Goal: Task Accomplishment & Management: Manage account settings

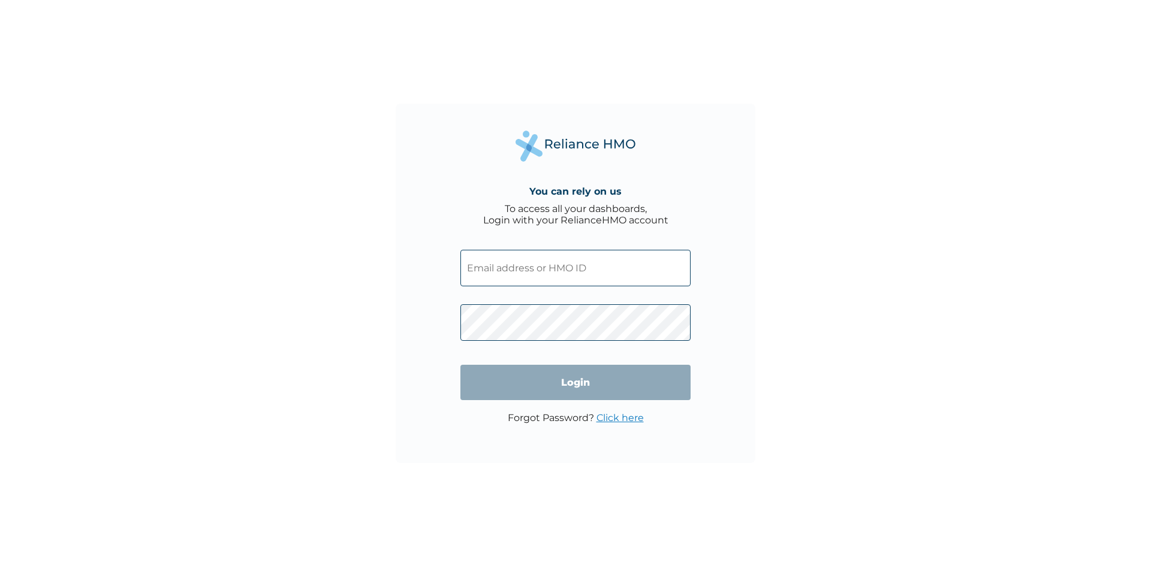
type input "[EMAIL_ADDRESS][DOMAIN_NAME]"
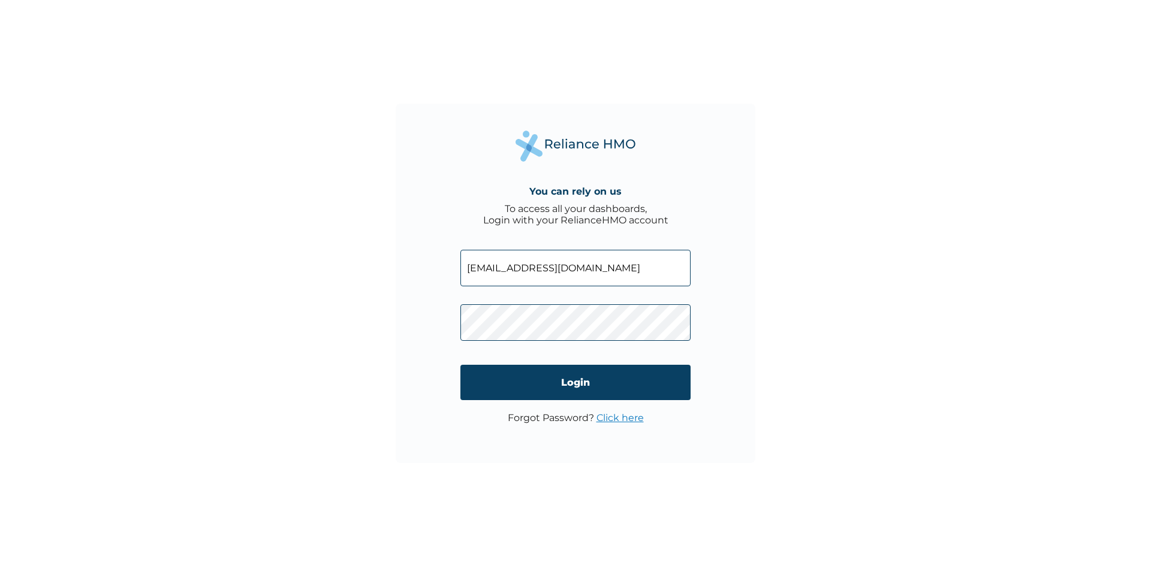
click at [575, 389] on input "Login" at bounding box center [575, 382] width 230 height 35
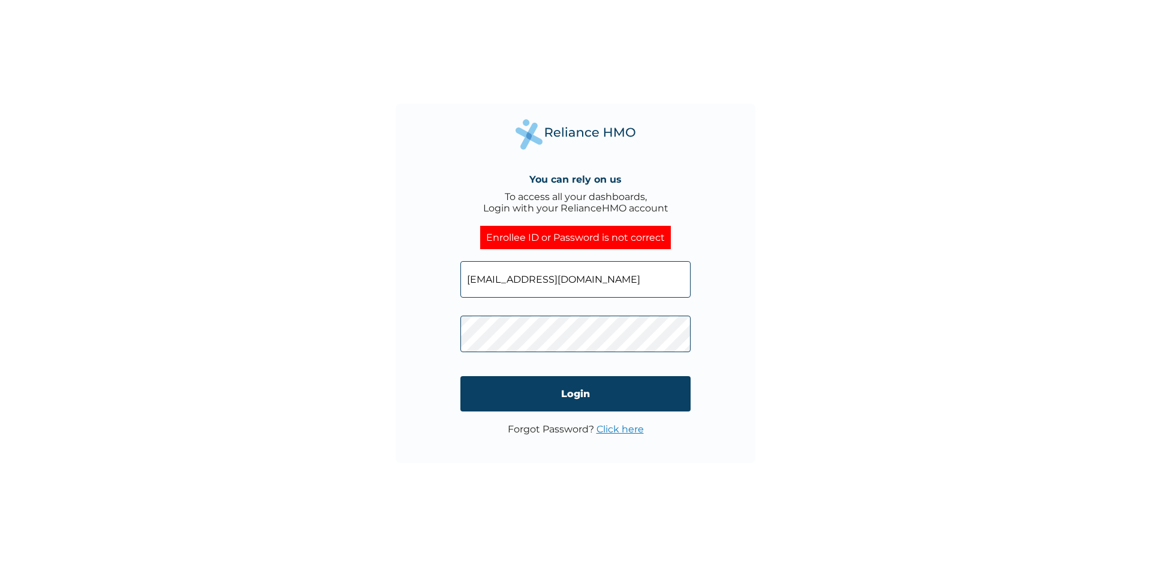
click at [627, 430] on link "Click here" at bounding box center [619, 429] width 47 height 11
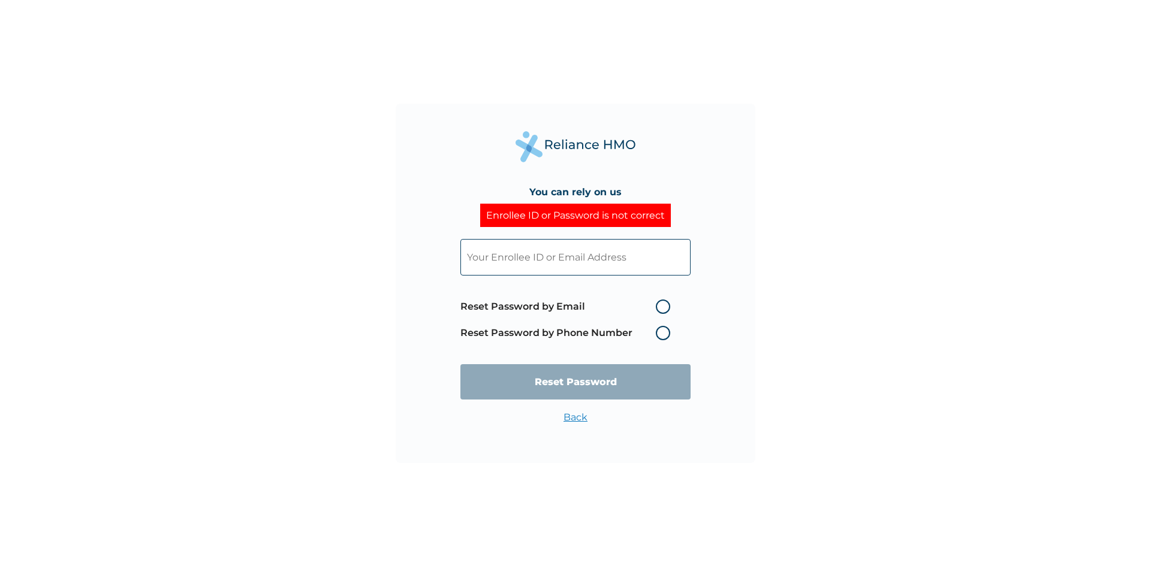
click at [636, 260] on input "text" at bounding box center [575, 257] width 230 height 37
click at [621, 271] on input "text" at bounding box center [575, 257] width 230 height 37
click at [600, 263] on input "text" at bounding box center [575, 257] width 230 height 37
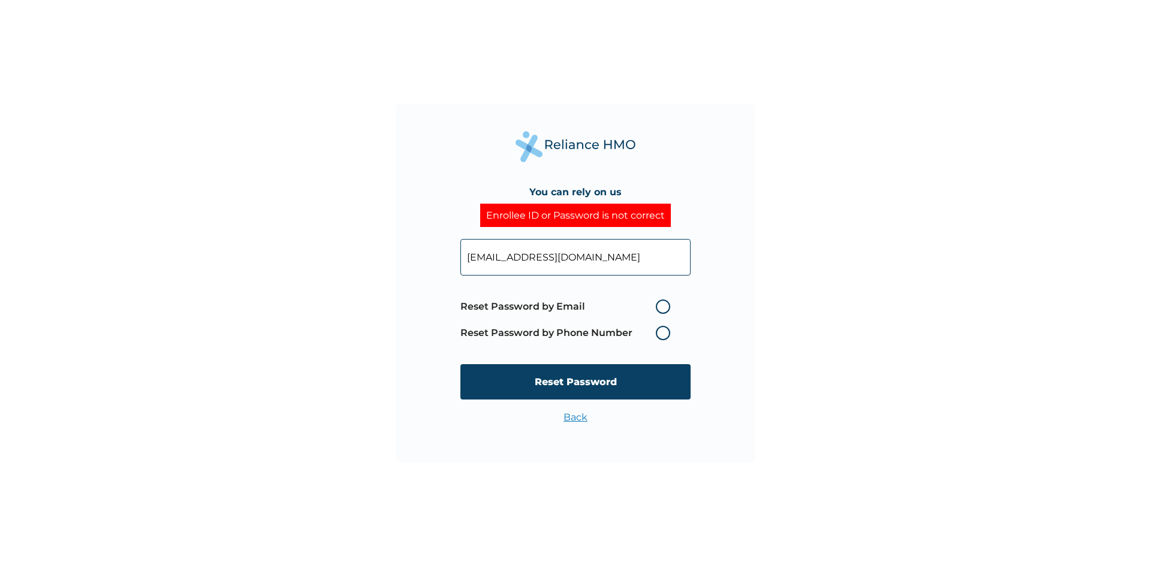
type input "[EMAIL_ADDRESS][DOMAIN_NAME]"
click at [664, 334] on label "Reset Password by Phone Number" at bounding box center [568, 333] width 216 height 14
click at [663, 334] on label "Reset Password by Phone Number" at bounding box center [568, 333] width 216 height 14
click at [600, 331] on label "Reset Password by Phone Number" at bounding box center [568, 333] width 216 height 14
click at [666, 333] on label "Reset Password by Phone Number" at bounding box center [568, 333] width 216 height 14
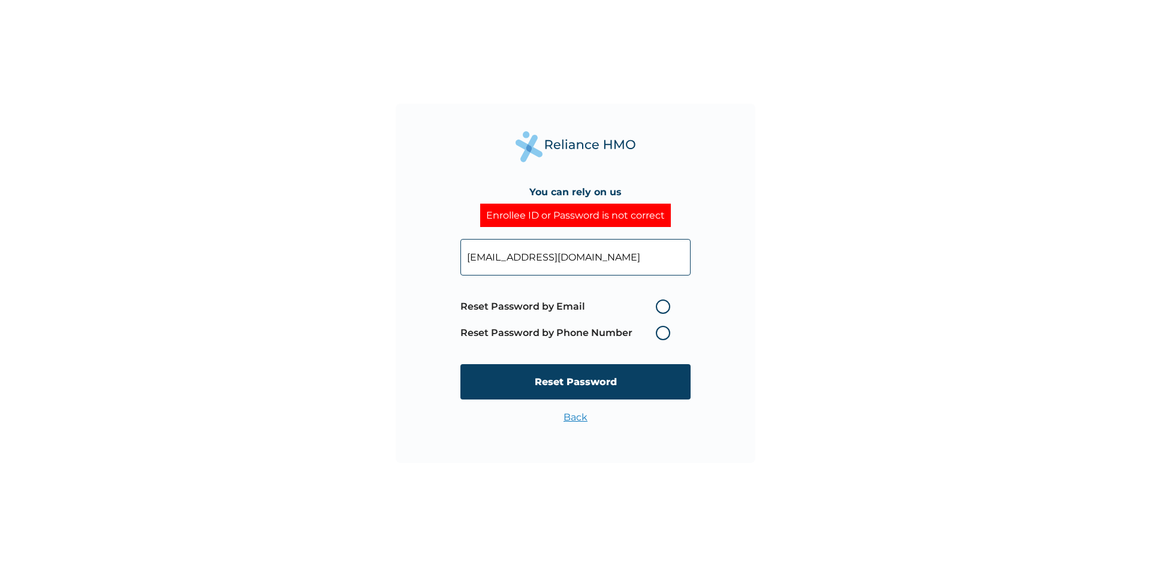
click at [666, 332] on label "Reset Password by Phone Number" at bounding box center [568, 333] width 216 height 14
click at [665, 331] on label "Reset Password by Phone Number" at bounding box center [568, 333] width 216 height 14
click at [656, 334] on label "Reset Password by Phone Number" at bounding box center [568, 333] width 216 height 14
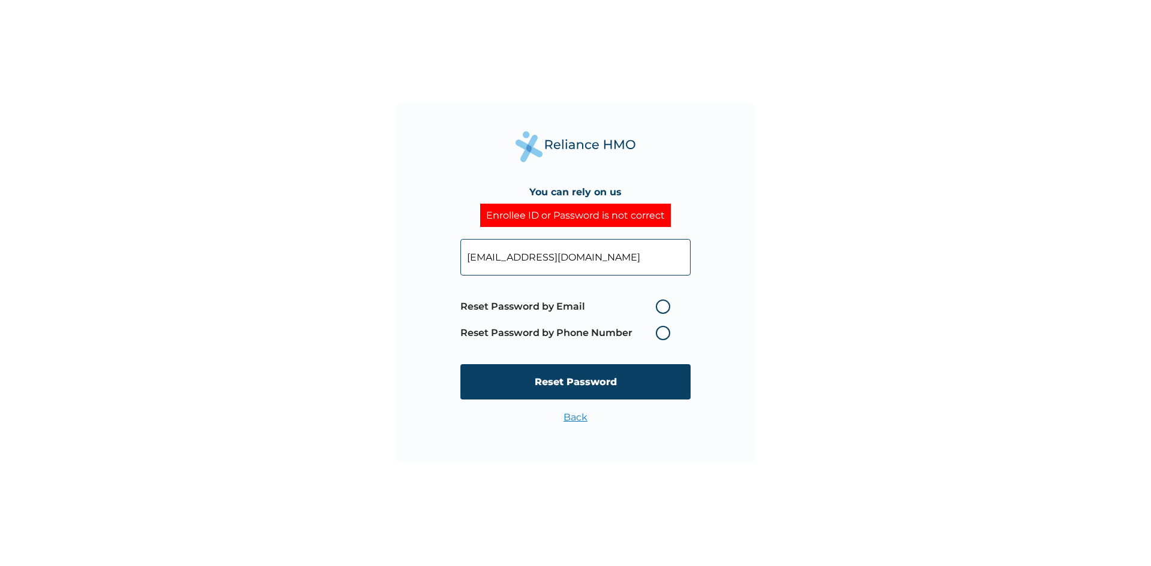
click at [891, 375] on div "You can rely on us Enrollee ID or Password is not correct [EMAIL_ADDRESS][DOMAI…" at bounding box center [575, 283] width 1151 height 566
click at [460, 332] on div "You can rely on us Enrollee ID or Password is not correct [EMAIL_ADDRESS][DOMAI…" at bounding box center [576, 284] width 360 height 360
click at [518, 333] on label "Reset Password by Phone Number" at bounding box center [568, 333] width 216 height 14
click at [630, 308] on label "Reset Password by Email" at bounding box center [568, 307] width 216 height 14
click at [639, 308] on input "Reset Password by Email" at bounding box center [648, 306] width 19 height 19
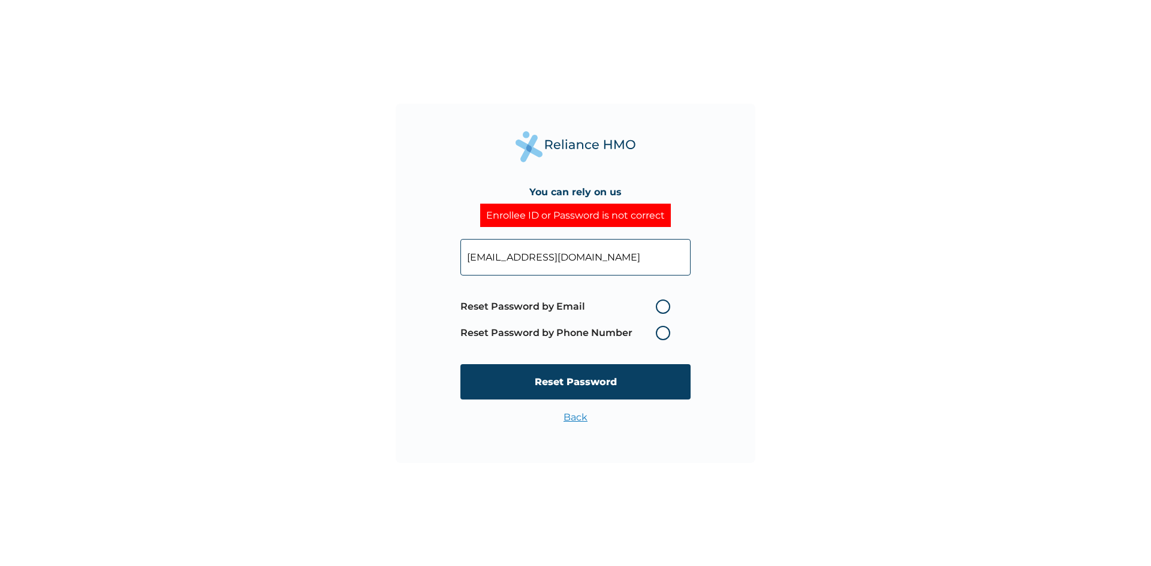
radio input "true"
click at [666, 328] on label "Reset Password by Phone Number" at bounding box center [568, 333] width 216 height 14
click at [665, 331] on label "Reset Password by Phone Number" at bounding box center [568, 333] width 216 height 14
click at [665, 325] on span "Reset Password by Email Reset Password by Phone Number" at bounding box center [568, 320] width 216 height 53
click at [664, 304] on label "Reset Password by Email" at bounding box center [568, 307] width 216 height 14
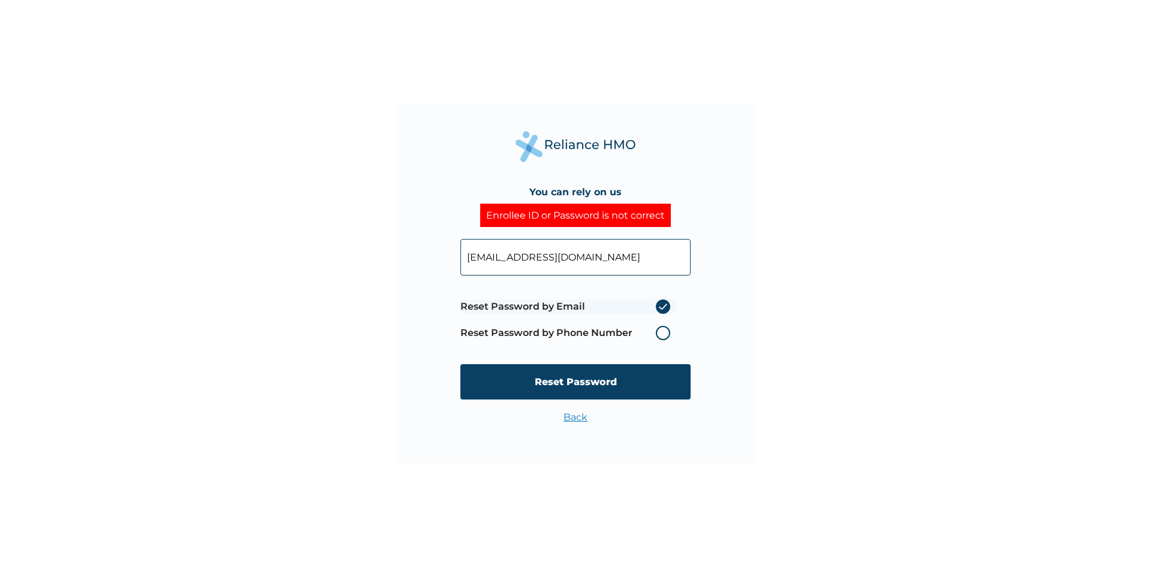
click at [658, 304] on input "Reset Password by Email" at bounding box center [648, 306] width 19 height 19
click at [666, 308] on label "Reset Password by Email" at bounding box center [568, 307] width 216 height 14
click at [658, 308] on input "Reset Password by Email" at bounding box center [648, 306] width 19 height 19
click at [659, 334] on label "Reset Password by Phone Number" at bounding box center [568, 333] width 216 height 14
click at [661, 333] on label "Reset Password by Phone Number" at bounding box center [568, 333] width 216 height 14
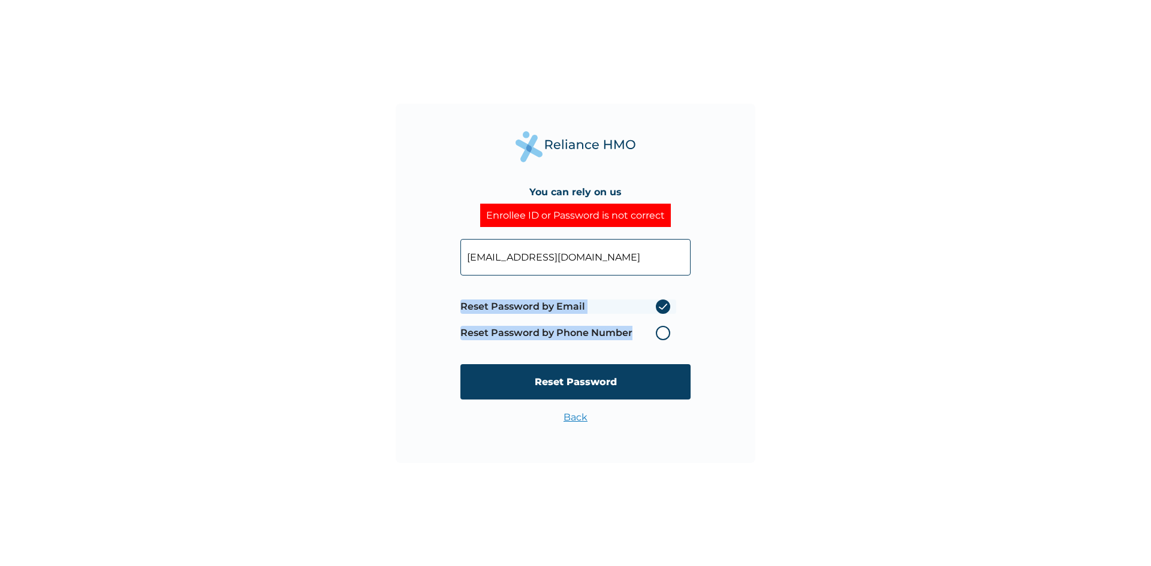
click at [662, 332] on label "Reset Password by Phone Number" at bounding box center [568, 333] width 216 height 14
click at [663, 330] on label "Reset Password by Phone Number" at bounding box center [568, 333] width 216 height 14
click at [664, 328] on label "Reset Password by Phone Number" at bounding box center [568, 333] width 216 height 14
click at [665, 328] on label "Reset Password by Phone Number" at bounding box center [568, 333] width 216 height 14
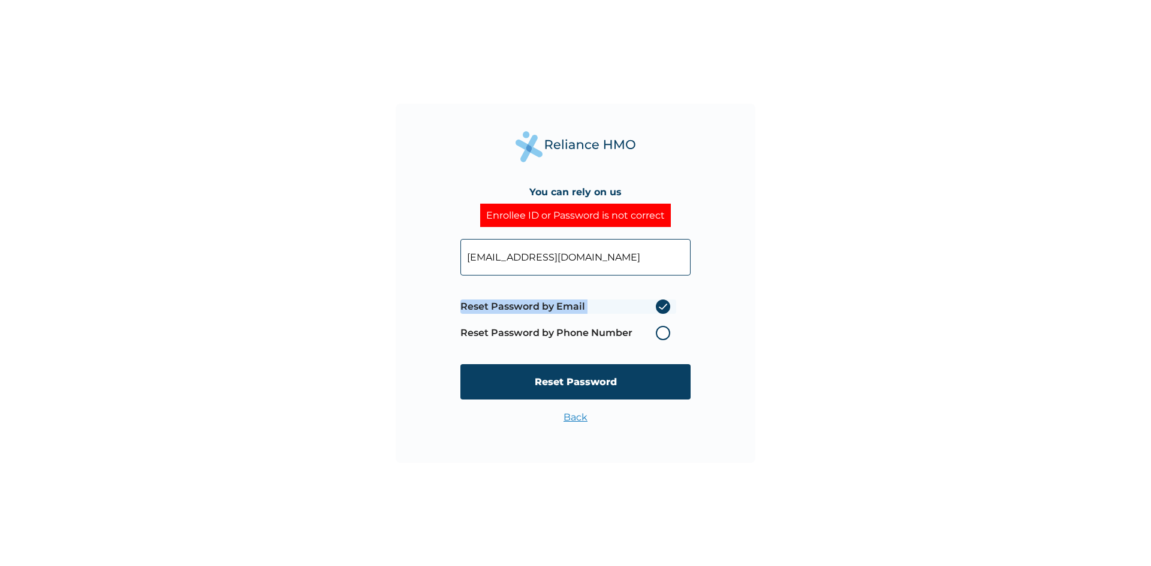
click at [665, 330] on label "Reset Password by Phone Number" at bounding box center [568, 333] width 216 height 14
click at [656, 337] on label "Reset Password by Phone Number" at bounding box center [568, 333] width 216 height 14
click at [656, 335] on label "Reset Password by Phone Number" at bounding box center [568, 333] width 216 height 14
drag, startPoint x: 612, startPoint y: 256, endPoint x: 455, endPoint y: 238, distance: 158.1
click at [455, 238] on div "You can rely on us Enrollee ID or Password is not correct [EMAIL_ADDRESS][DOMAI…" at bounding box center [576, 284] width 360 height 360
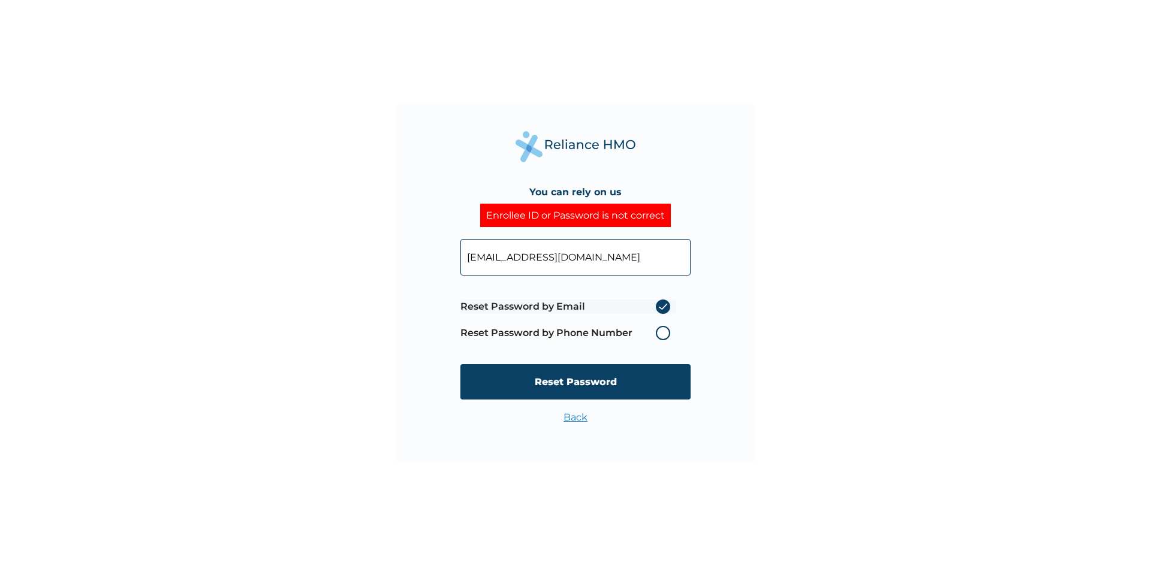
drag, startPoint x: 838, startPoint y: 319, endPoint x: 832, endPoint y: 324, distance: 6.8
click at [835, 323] on div "You can rely on us Enrollee ID or Password is not correct [EMAIL_ADDRESS][DOMAI…" at bounding box center [575, 283] width 1151 height 566
click at [659, 334] on label "Reset Password by Phone Number" at bounding box center [568, 333] width 216 height 14
click at [665, 333] on label "Reset Password by Phone Number" at bounding box center [568, 333] width 216 height 14
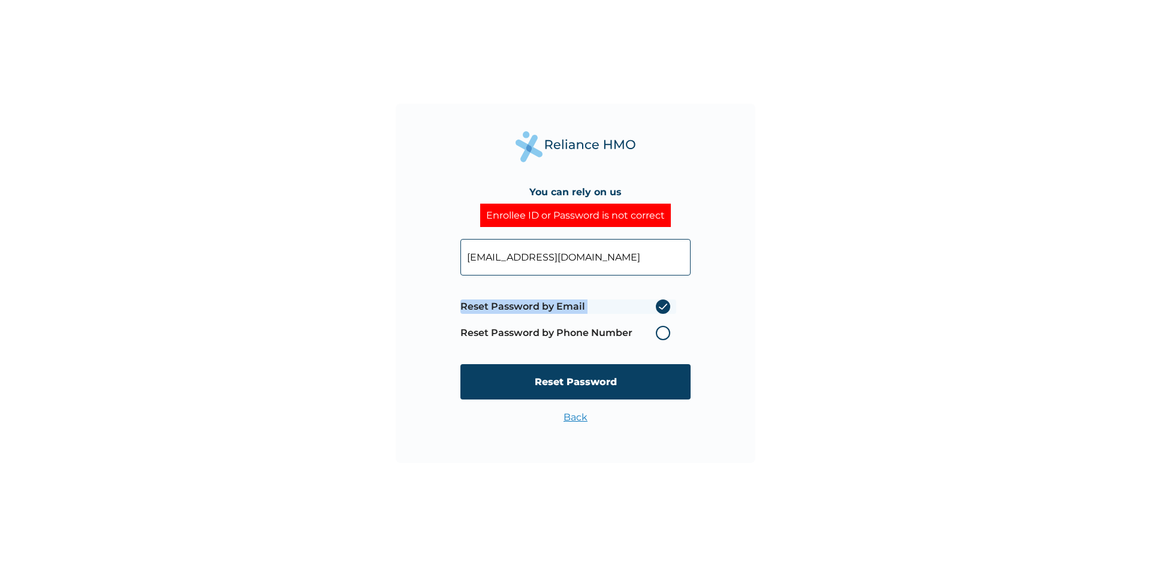
click at [665, 333] on label "Reset Password by Phone Number" at bounding box center [568, 333] width 216 height 14
click at [664, 332] on label "Reset Password by Phone Number" at bounding box center [568, 333] width 216 height 14
click at [973, 197] on div "You can rely on us Enrollee ID or Password is not correct [EMAIL_ADDRESS][DOMAI…" at bounding box center [575, 283] width 1151 height 566
click at [988, 181] on div "You can rely on us Enrollee ID or Password is not correct [EMAIL_ADDRESS][DOMAI…" at bounding box center [575, 283] width 1151 height 566
click at [844, 213] on div "You can rely on us Enrollee ID or Password is not correct [EMAIL_ADDRESS][DOMAI…" at bounding box center [575, 283] width 1151 height 566
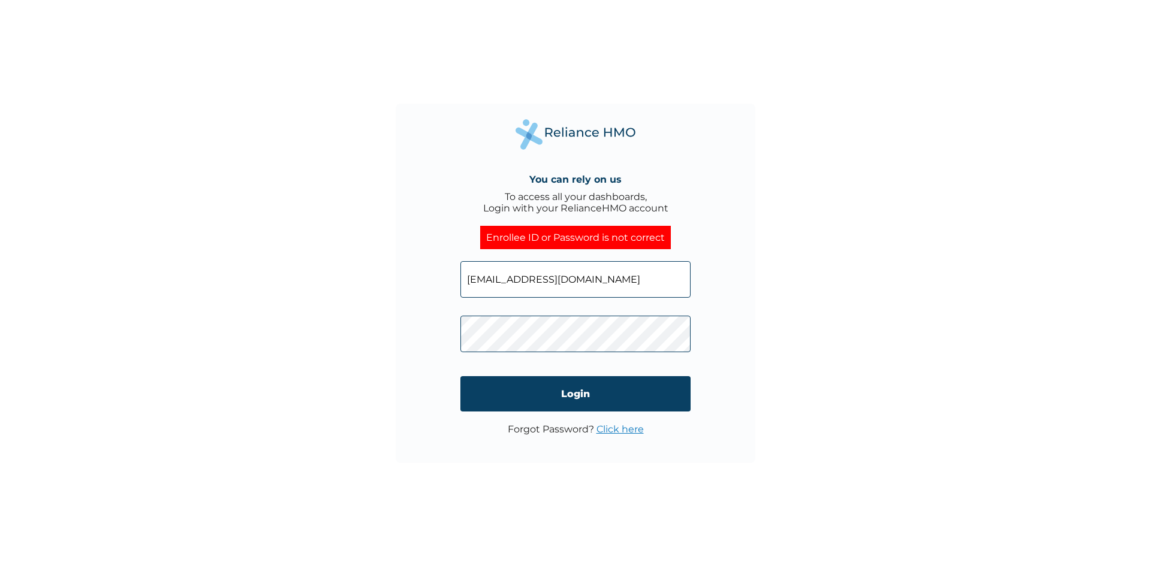
drag, startPoint x: 609, startPoint y: 279, endPoint x: 389, endPoint y: 249, distance: 222.0
click at [389, 249] on div "You can rely on us To access all your dashboards, Login with your RelianceHMO a…" at bounding box center [575, 283] width 1151 height 566
type input "FAB10720B"
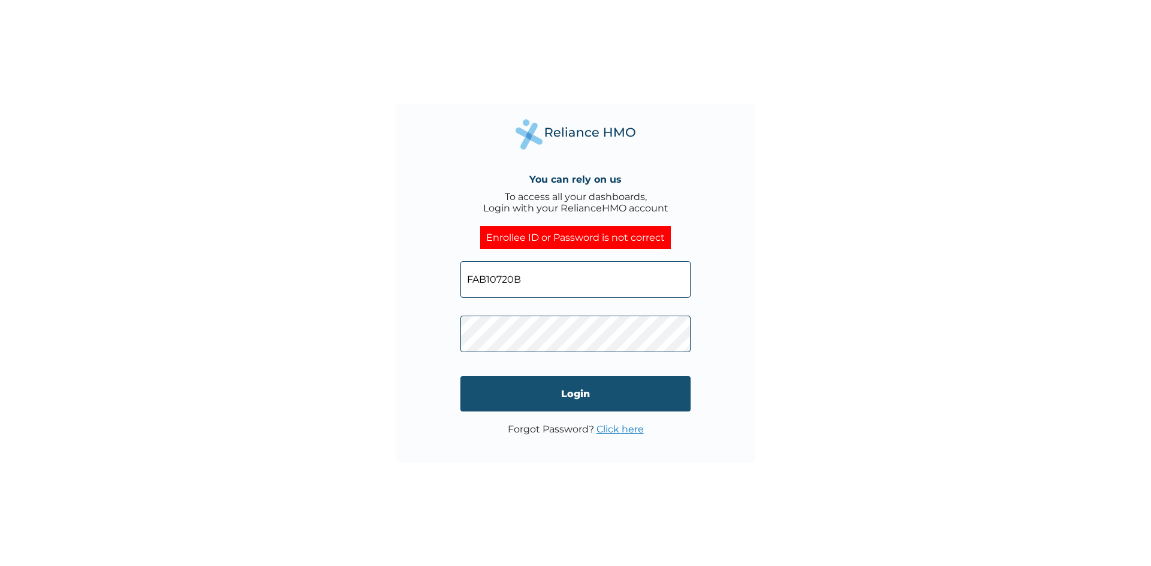
click at [585, 391] on input "Login" at bounding box center [575, 393] width 230 height 35
click at [533, 278] on input "FAB10720B" at bounding box center [575, 279] width 230 height 37
type input "FAB10720A"
drag, startPoint x: 585, startPoint y: 394, endPoint x: 590, endPoint y: 390, distance: 6.4
click at [590, 390] on input "Login" at bounding box center [575, 393] width 230 height 35
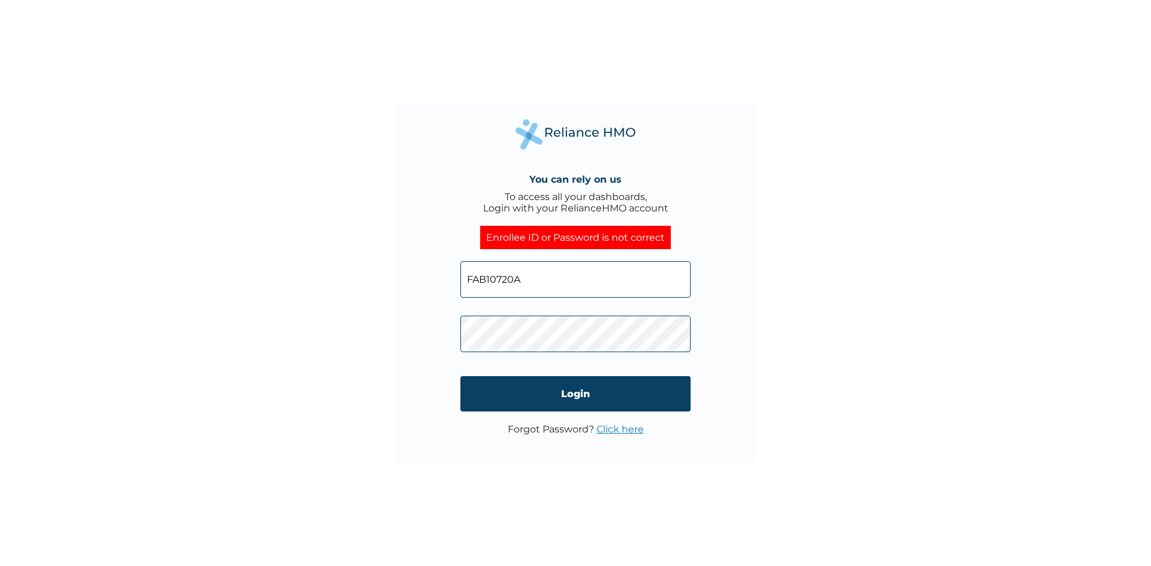
click at [627, 430] on link "Click here" at bounding box center [619, 429] width 47 height 11
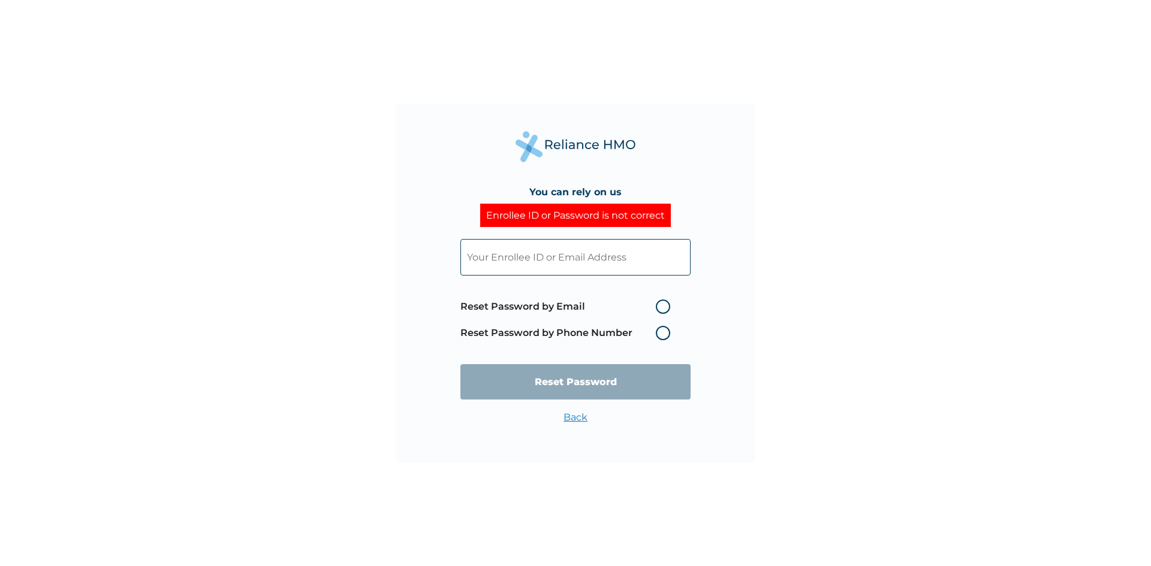
click at [581, 255] on input "text" at bounding box center [575, 257] width 230 height 37
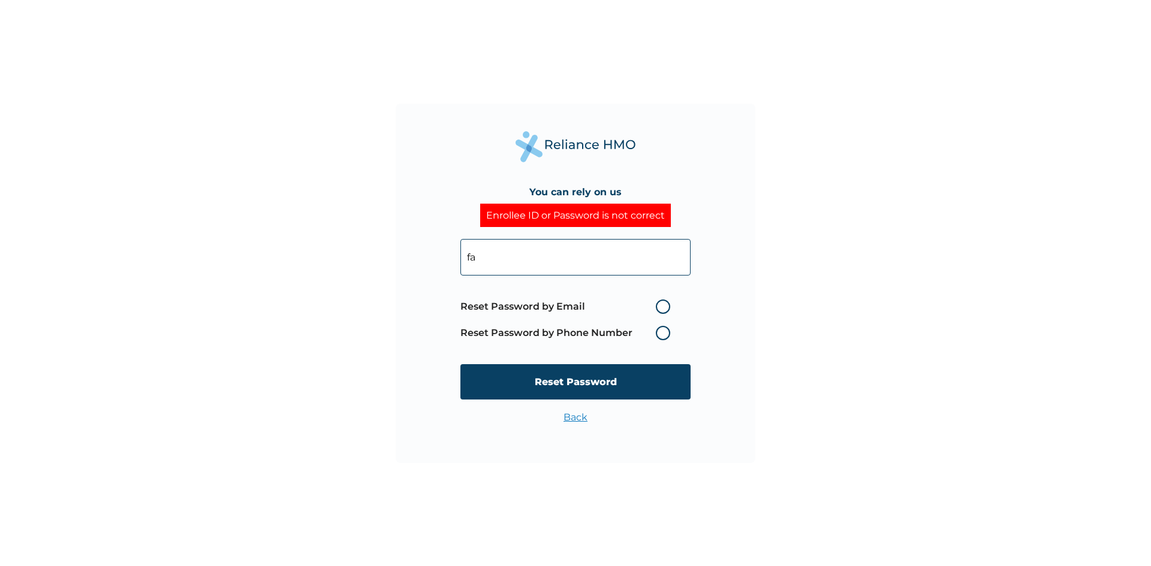
type input "f"
type input "FAB10720A"
click at [665, 332] on label "Reset Password by Phone Number" at bounding box center [568, 333] width 216 height 14
click at [662, 334] on label "Reset Password by Phone Number" at bounding box center [568, 333] width 216 height 14
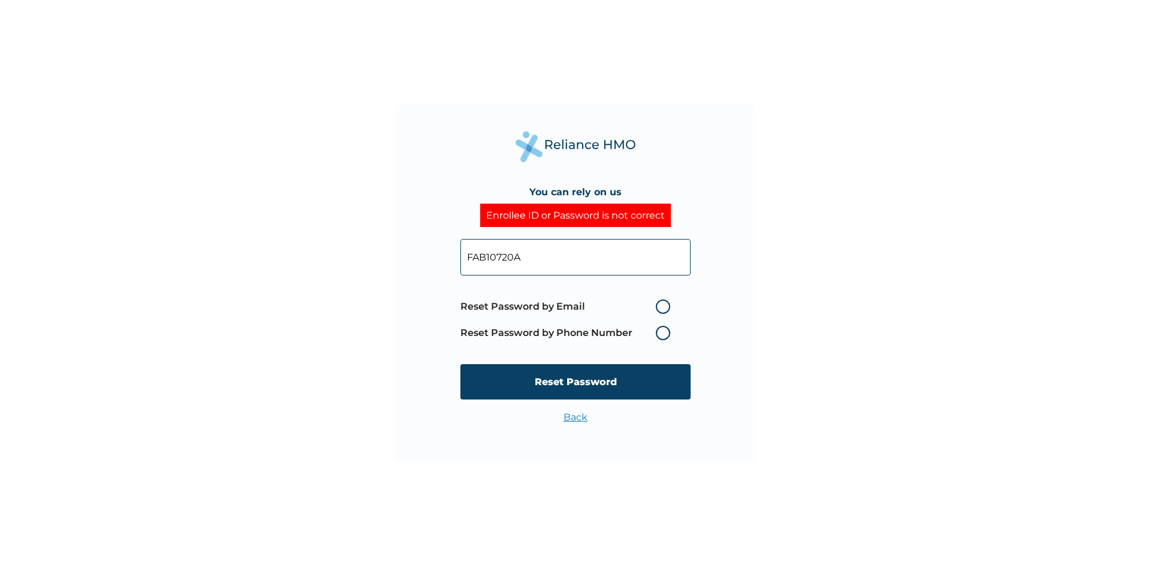
click at [662, 334] on label "Reset Password by Phone Number" at bounding box center [568, 333] width 216 height 14
click at [514, 333] on label "Reset Password by Phone Number" at bounding box center [568, 333] width 216 height 14
click at [541, 306] on label "Reset Password by Email" at bounding box center [568, 307] width 216 height 14
click at [570, 304] on label "Reset Password by Email" at bounding box center [568, 307] width 216 height 14
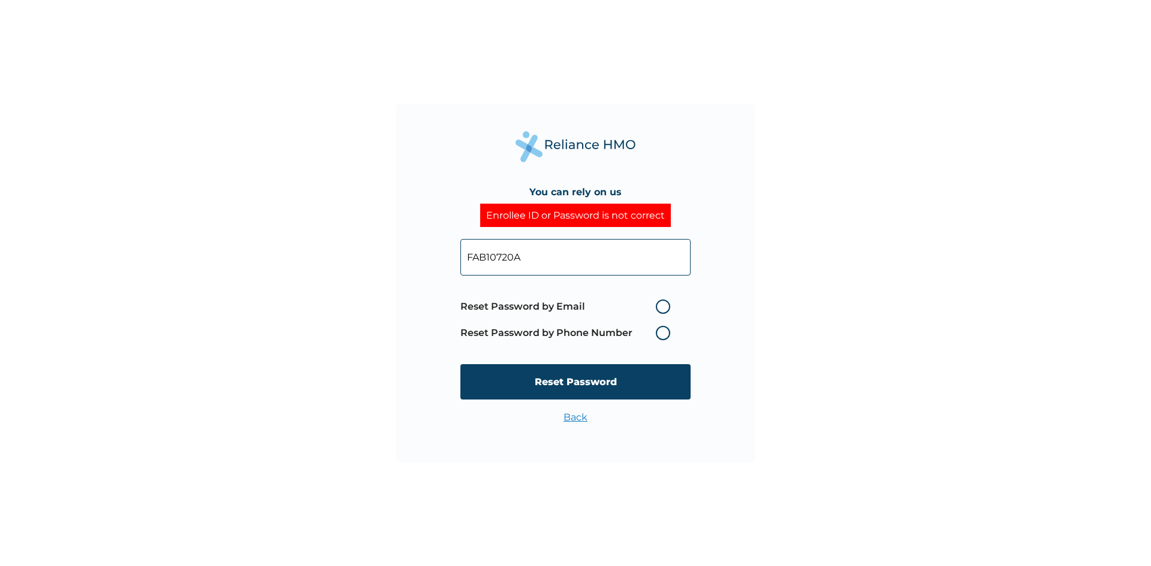
click at [639, 304] on input "Reset Password by Email" at bounding box center [648, 306] width 19 height 19
radio input "true"
click at [585, 306] on label "Reset Password by Email" at bounding box center [568, 307] width 216 height 14
click at [639, 306] on input "Reset Password by Email" at bounding box center [648, 306] width 19 height 19
click at [666, 307] on label "Reset Password by Email" at bounding box center [568, 307] width 216 height 14
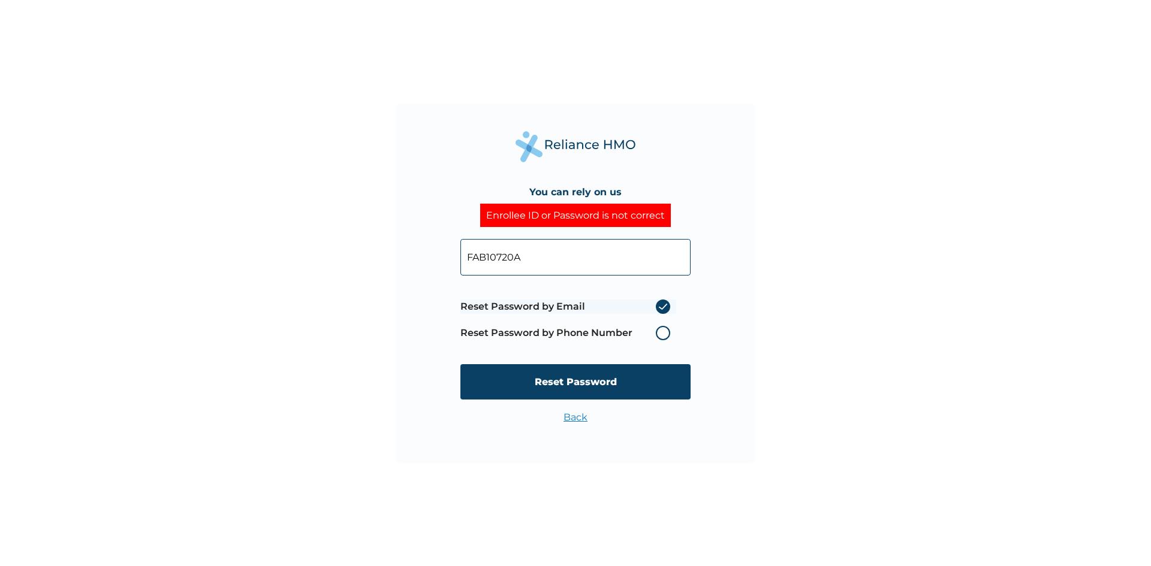
click at [658, 307] on input "Reset Password by Email" at bounding box center [648, 306] width 19 height 19
click at [665, 331] on label "Reset Password by Phone Number" at bounding box center [568, 333] width 216 height 14
click at [663, 331] on label "Reset Password by Phone Number" at bounding box center [568, 333] width 216 height 14
click at [662, 331] on label "Reset Password by Phone Number" at bounding box center [568, 333] width 216 height 14
click at [663, 331] on label "Reset Password by Phone Number" at bounding box center [568, 333] width 216 height 14
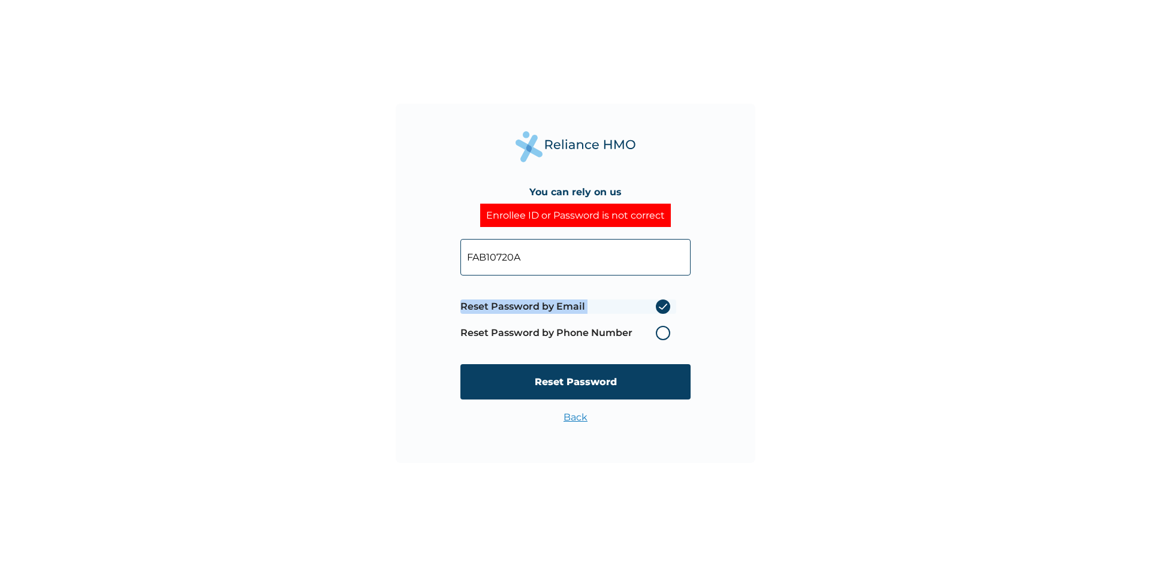
click at [665, 331] on label "Reset Password by Phone Number" at bounding box center [568, 333] width 216 height 14
click at [663, 331] on label "Reset Password by Phone Number" at bounding box center [568, 333] width 216 height 14
click at [660, 328] on label "Reset Password by Phone Number" at bounding box center [568, 333] width 216 height 14
drag, startPoint x: 660, startPoint y: 328, endPoint x: 667, endPoint y: 325, distance: 7.0
click at [667, 328] on label "Reset Password by Phone Number" at bounding box center [568, 333] width 216 height 14
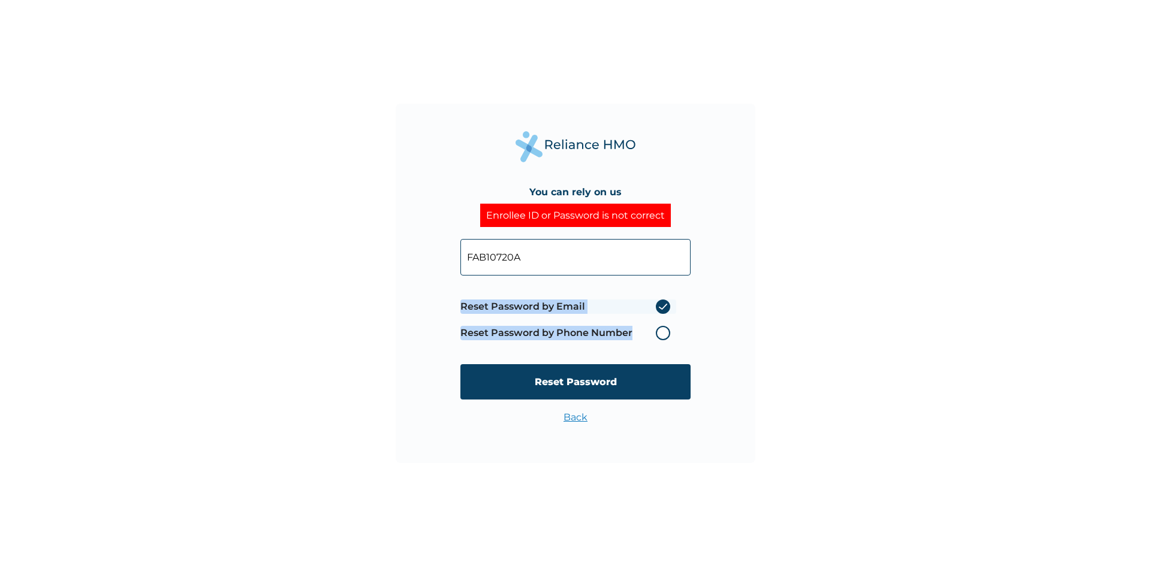
click at [668, 332] on label "Reset Password by Phone Number" at bounding box center [568, 333] width 216 height 14
click at [665, 332] on label "Reset Password by Phone Number" at bounding box center [568, 333] width 216 height 14
click at [663, 332] on label "Reset Password by Phone Number" at bounding box center [568, 333] width 216 height 14
click at [662, 306] on label "Reset Password by Email" at bounding box center [568, 307] width 216 height 14
click at [658, 306] on input "Reset Password by Email" at bounding box center [648, 306] width 19 height 19
